Goal: Task Accomplishment & Management: Use online tool/utility

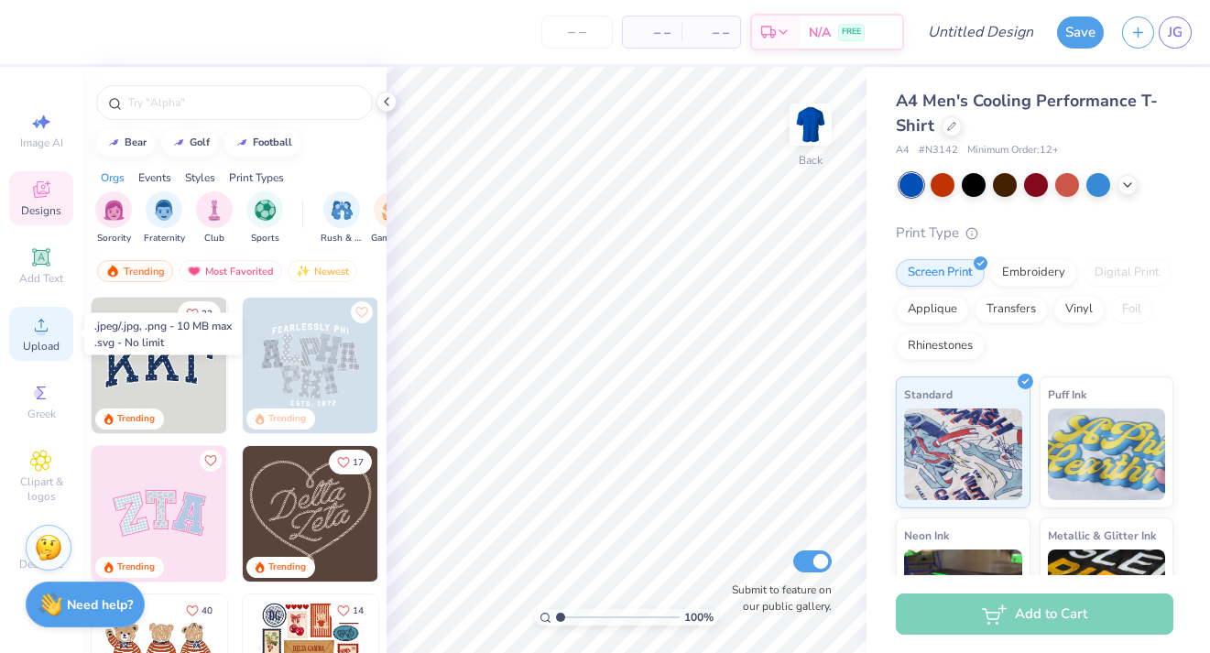
click at [38, 332] on icon at bounding box center [41, 325] width 13 height 13
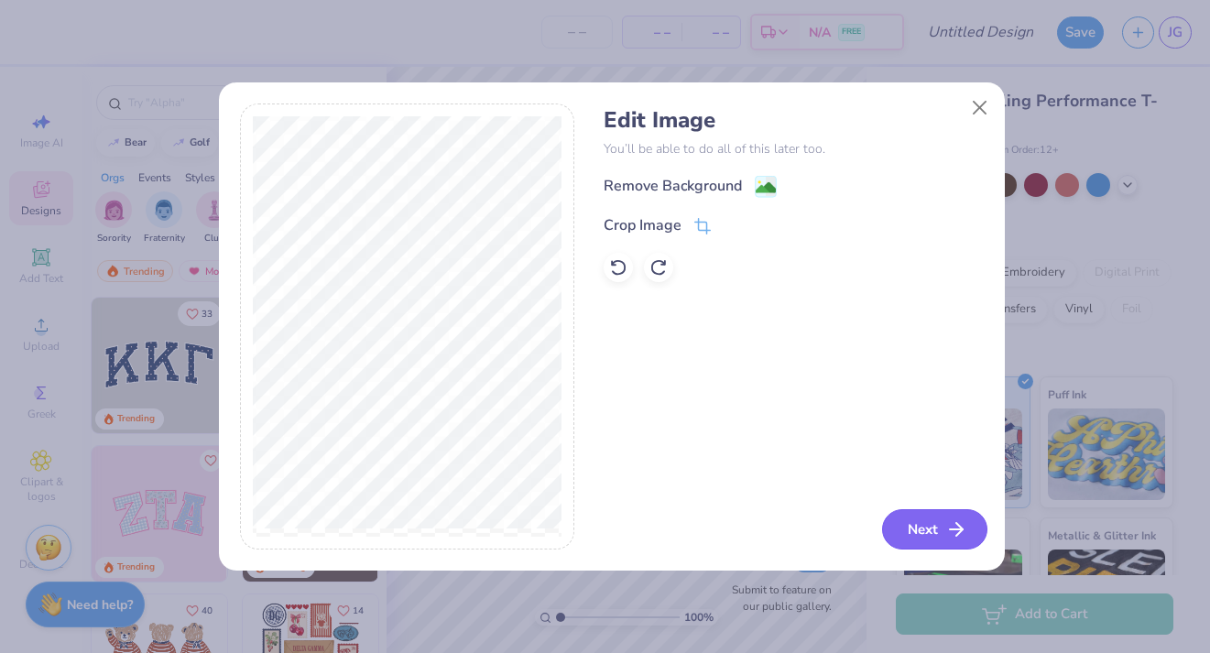
click at [916, 525] on button "Next" at bounding box center [934, 529] width 105 height 40
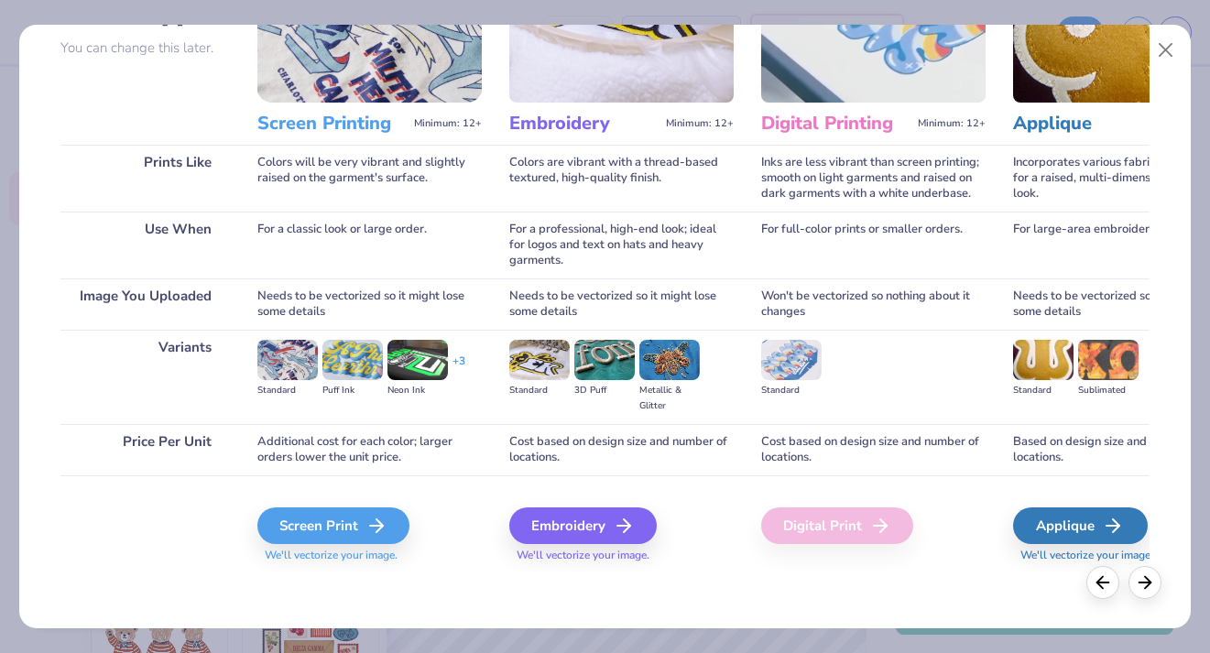
scroll to position [169, 0]
click at [326, 520] on div "Screen Print" at bounding box center [336, 526] width 152 height 37
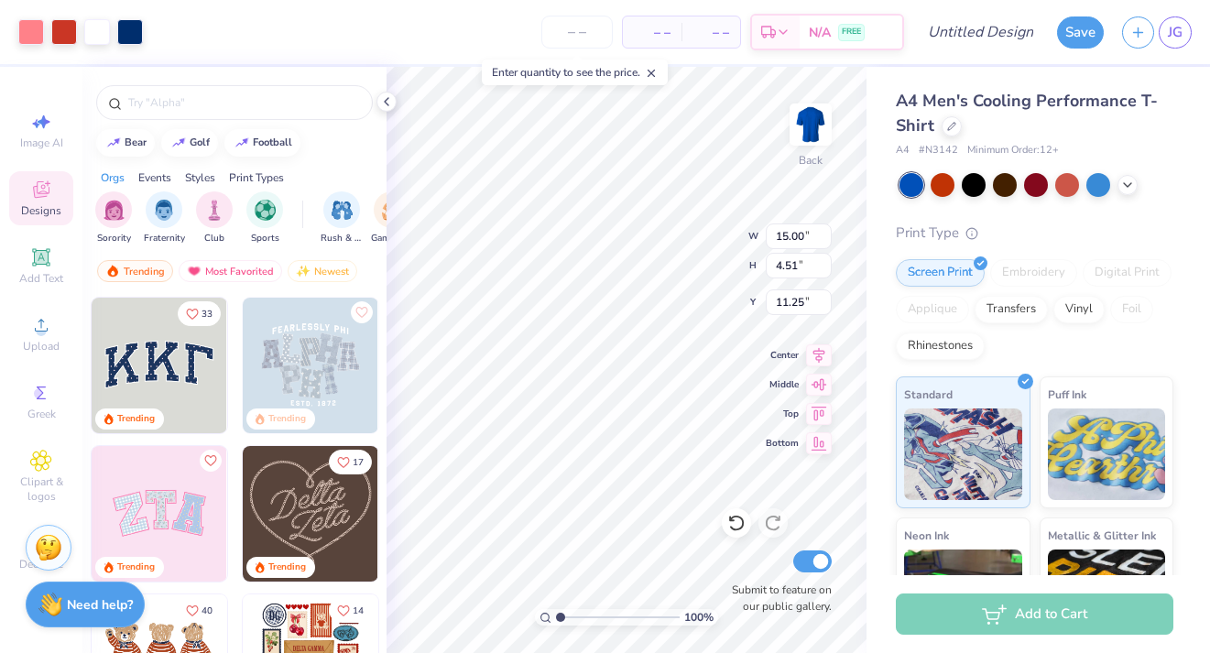
type input "5.01"
type input "1.51"
type input "2.25"
click at [684, 268] on div "100 % Back W 5.01 5.01 " H 1.51 1.51 " Y 2.25 2.25 " Center Middle Top Bottom S…" at bounding box center [627, 360] width 480 height 586
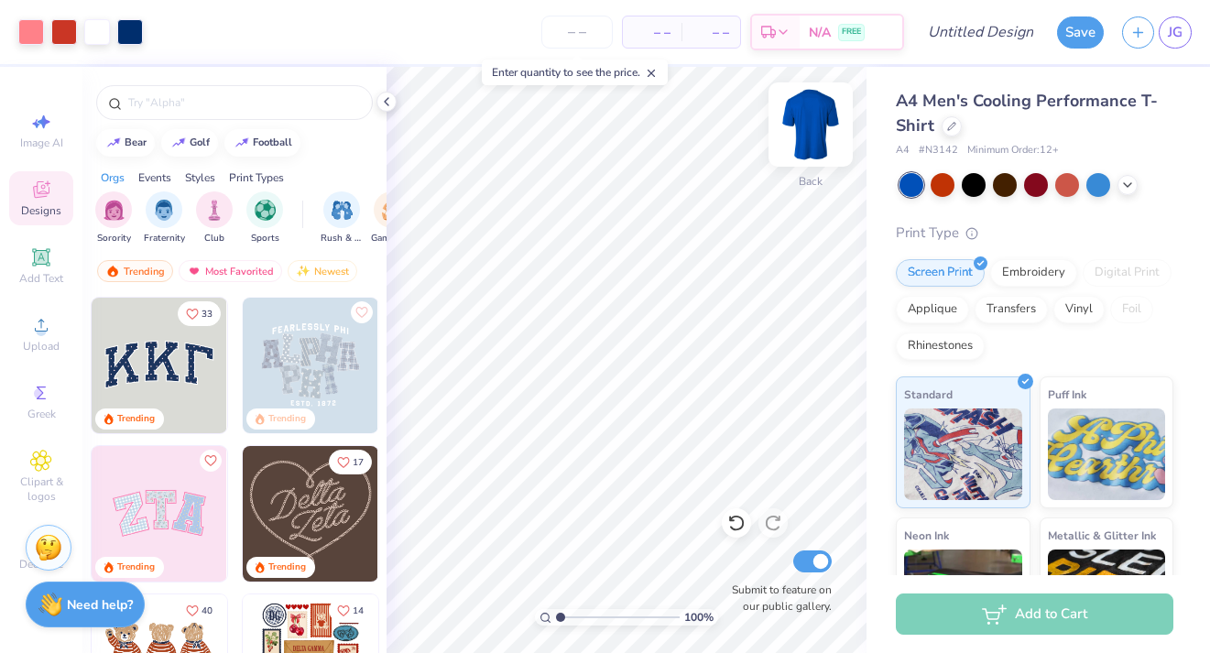
click at [818, 135] on img at bounding box center [810, 124] width 73 height 73
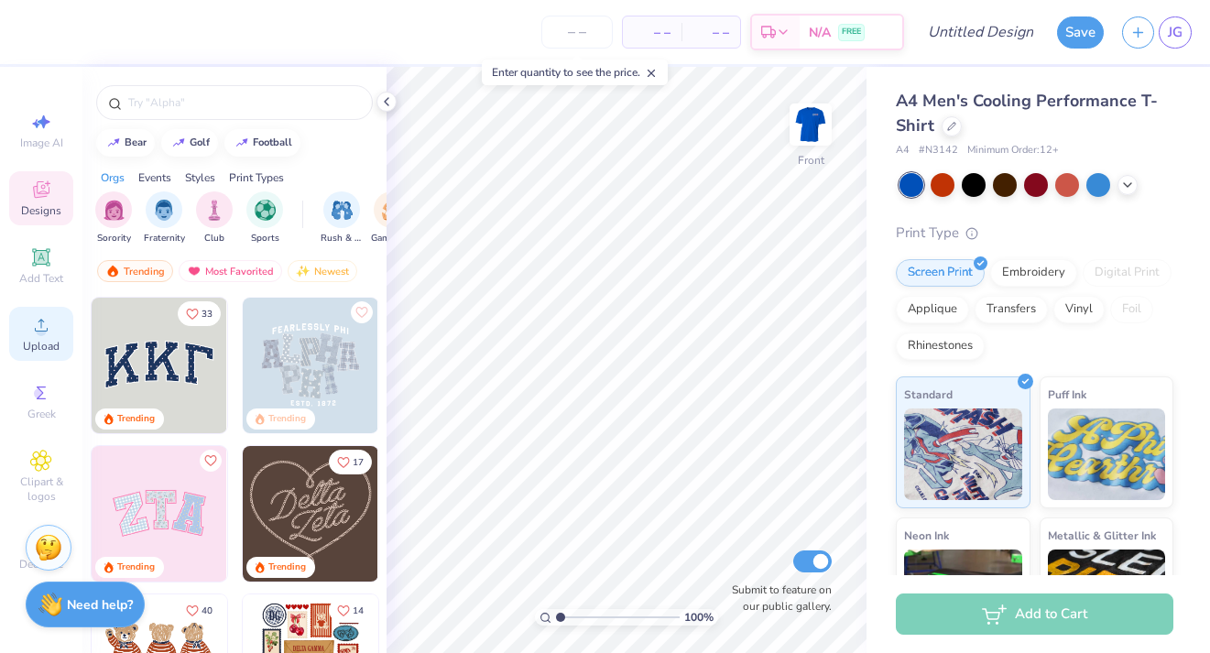
click at [56, 313] on div "Upload" at bounding box center [41, 334] width 64 height 54
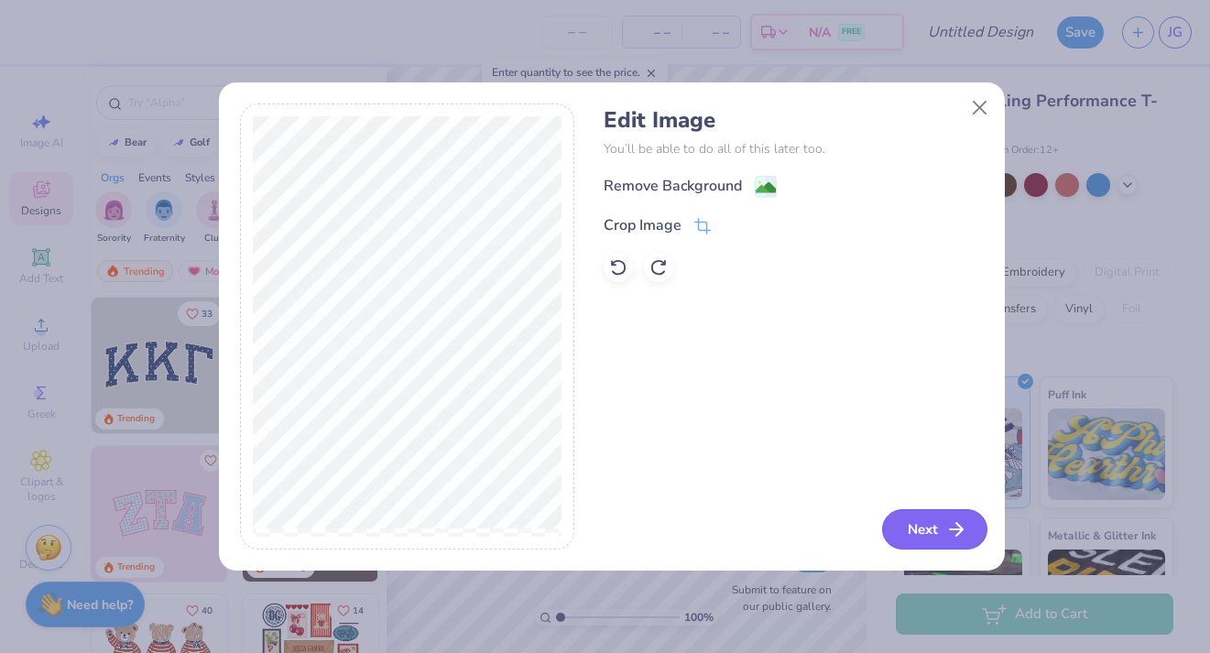
click at [943, 531] on button "Next" at bounding box center [934, 529] width 105 height 40
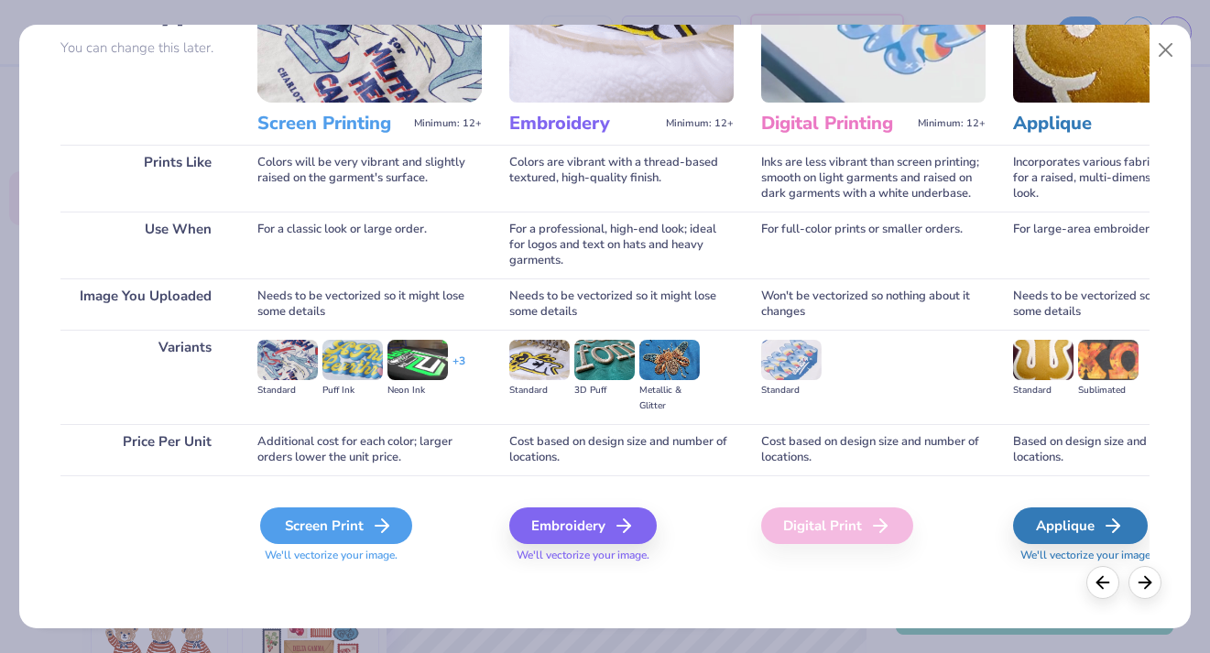
click at [386, 531] on icon at bounding box center [382, 526] width 22 height 22
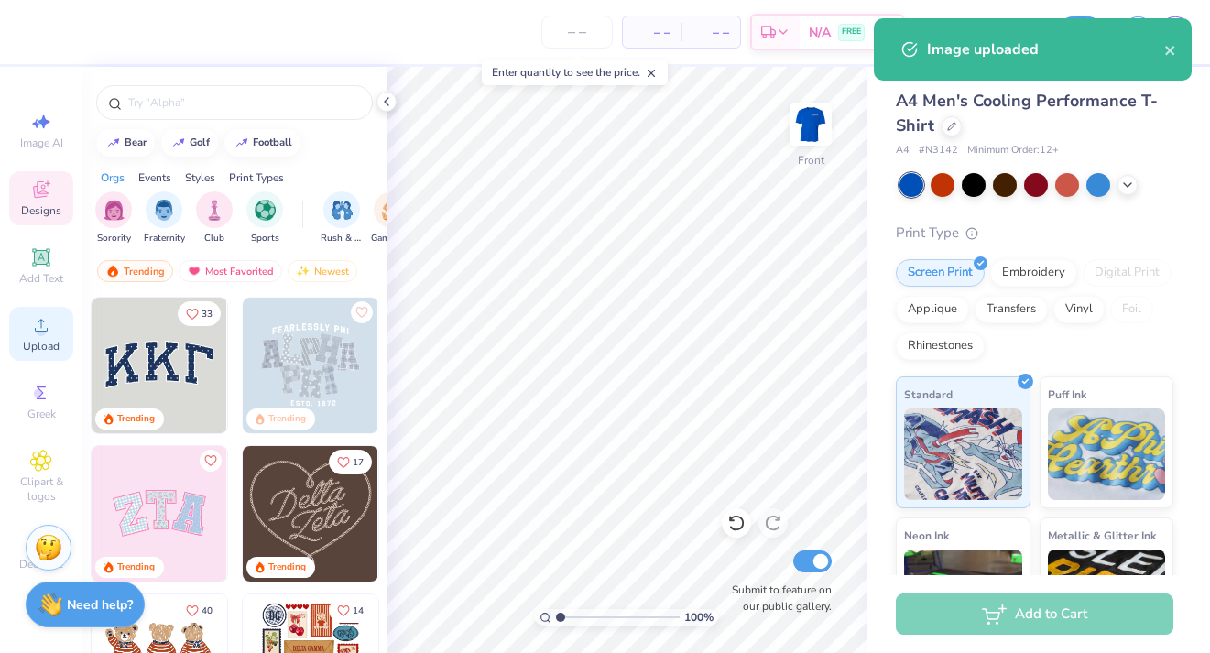
click at [53, 334] on div "Upload" at bounding box center [41, 334] width 64 height 54
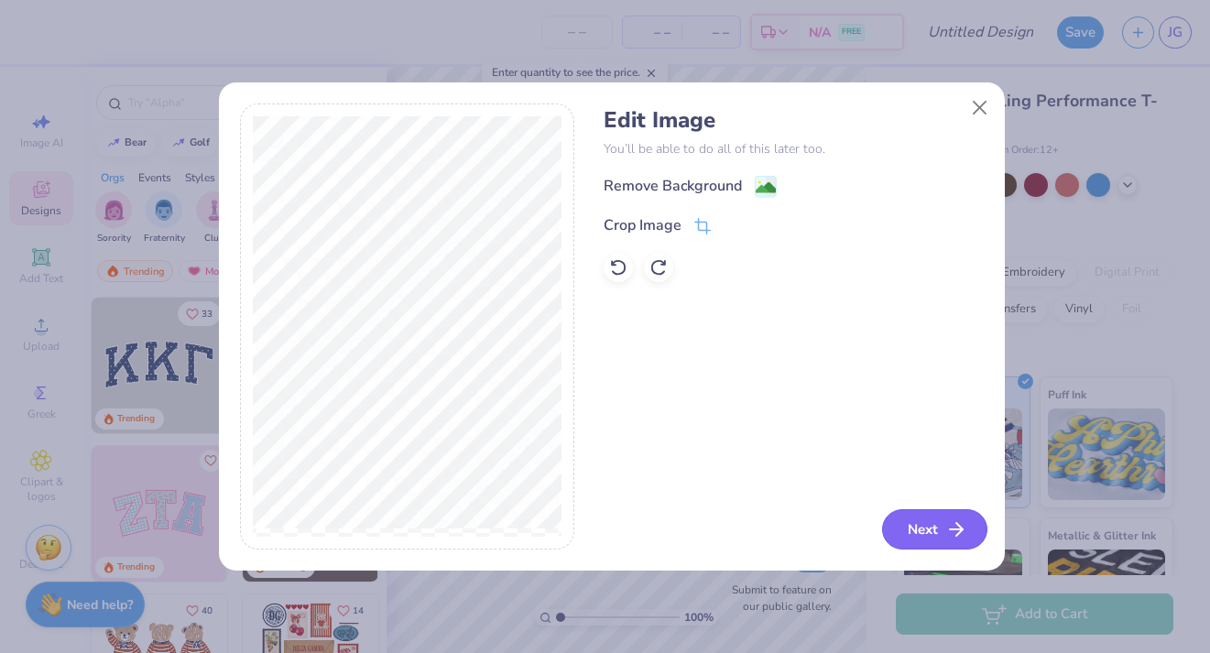
click at [932, 539] on button "Next" at bounding box center [934, 529] width 105 height 40
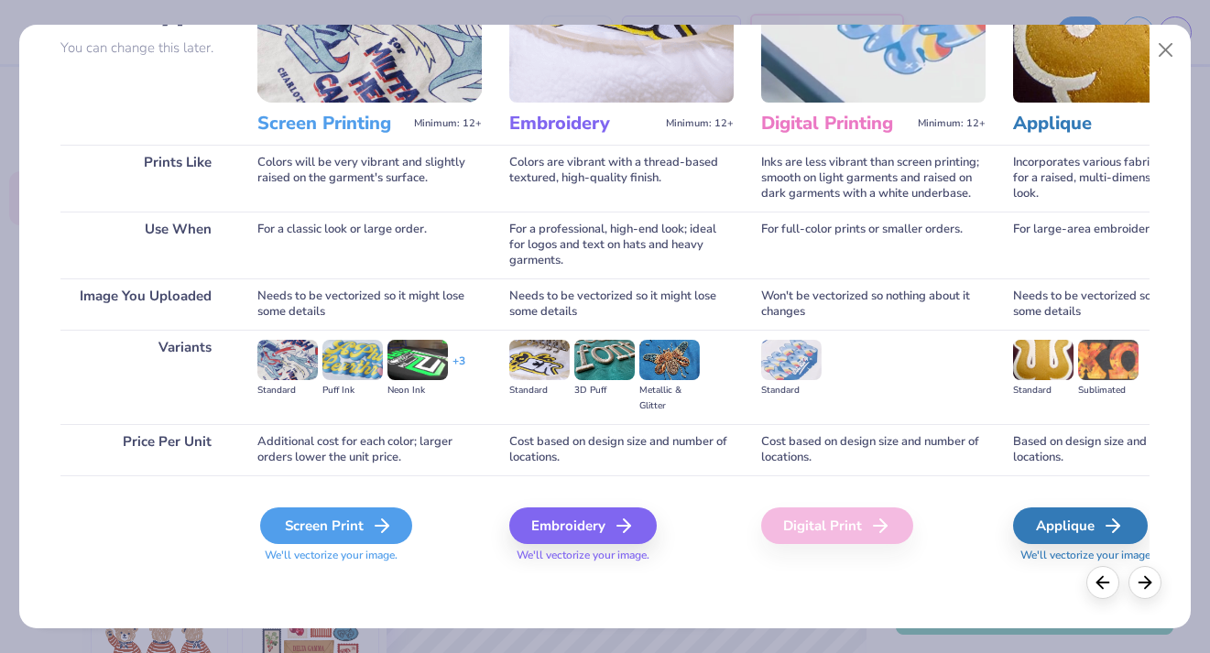
click at [318, 531] on div "Screen Print" at bounding box center [336, 526] width 152 height 37
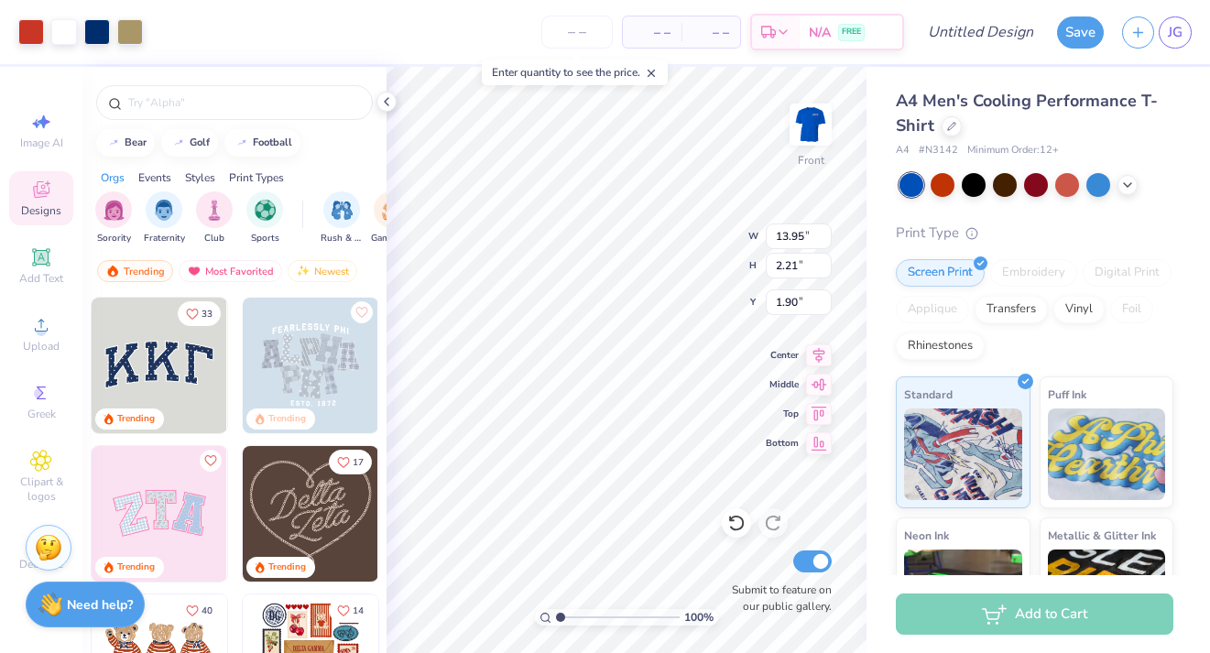
type input "0.79"
type input "1.90"
click at [587, 43] on input "number" at bounding box center [577, 32] width 71 height 33
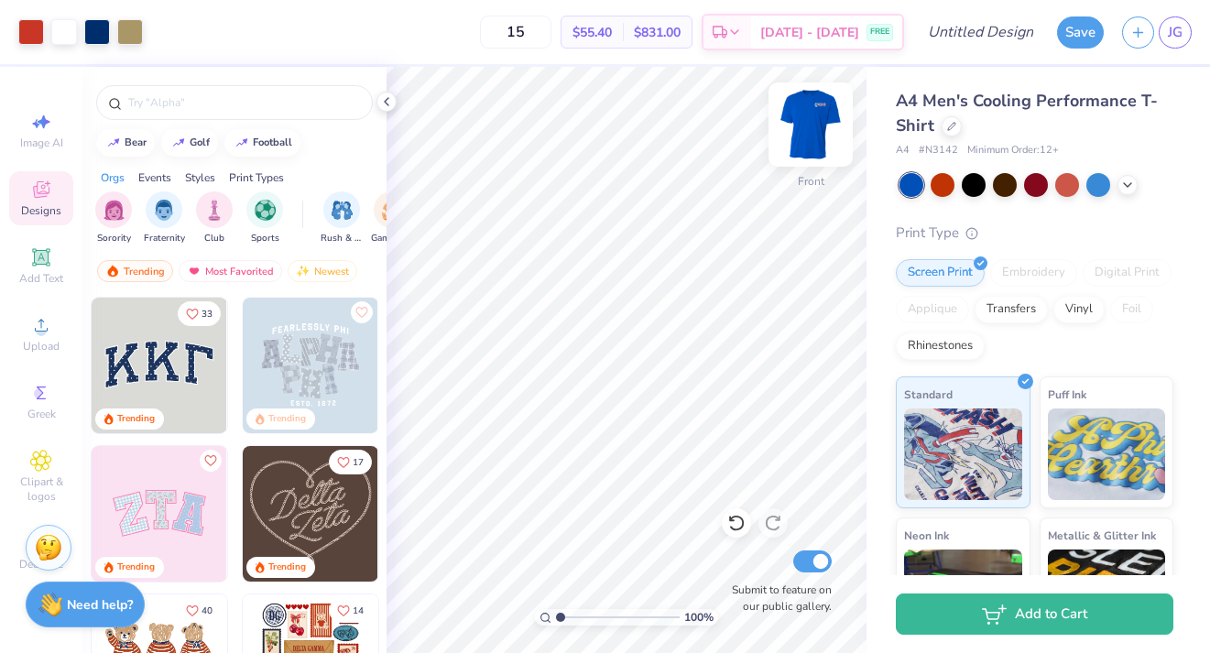
type input "15"
click at [805, 121] on img at bounding box center [810, 124] width 73 height 73
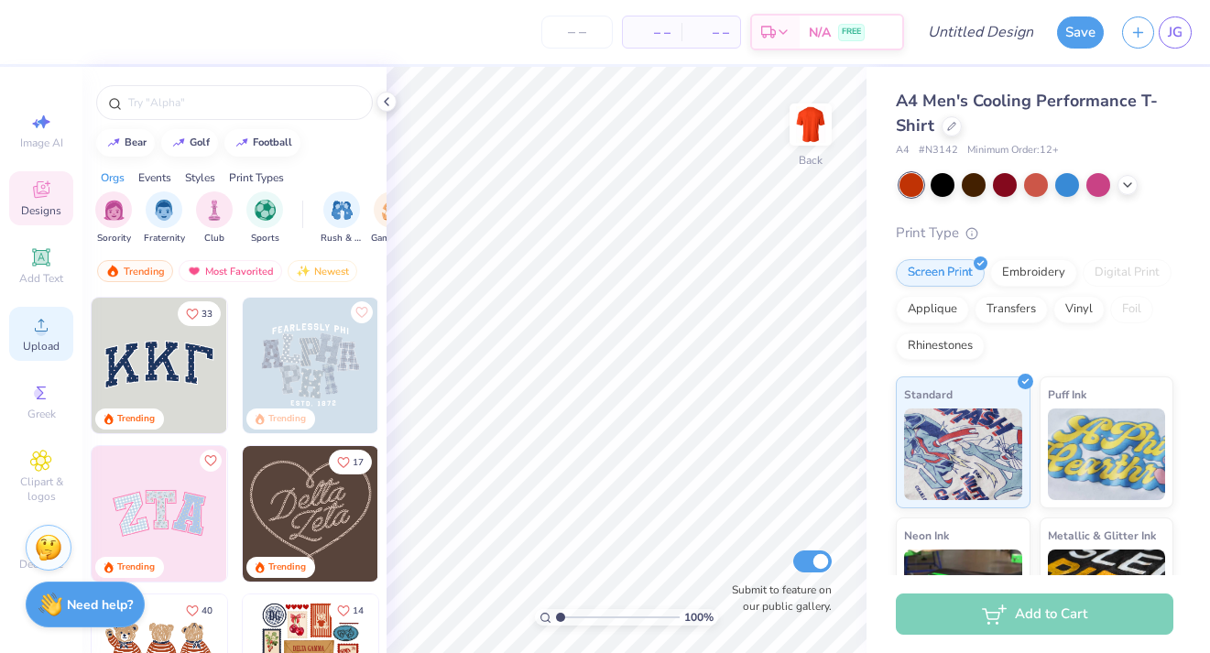
click at [41, 315] on icon at bounding box center [41, 325] width 22 height 22
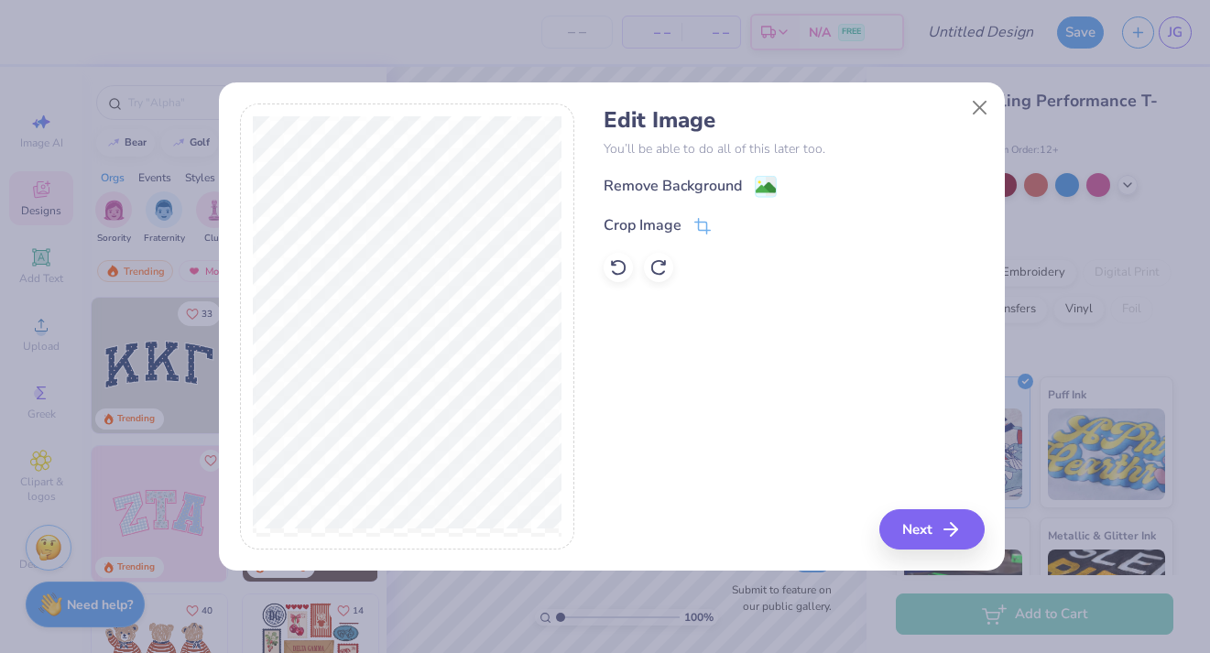
click at [909, 503] on div "Edit Image You’ll be able to do all of this later too. Remove Background Crop I…" at bounding box center [794, 327] width 380 height 447
click at [913, 521] on button "Next" at bounding box center [934, 529] width 105 height 40
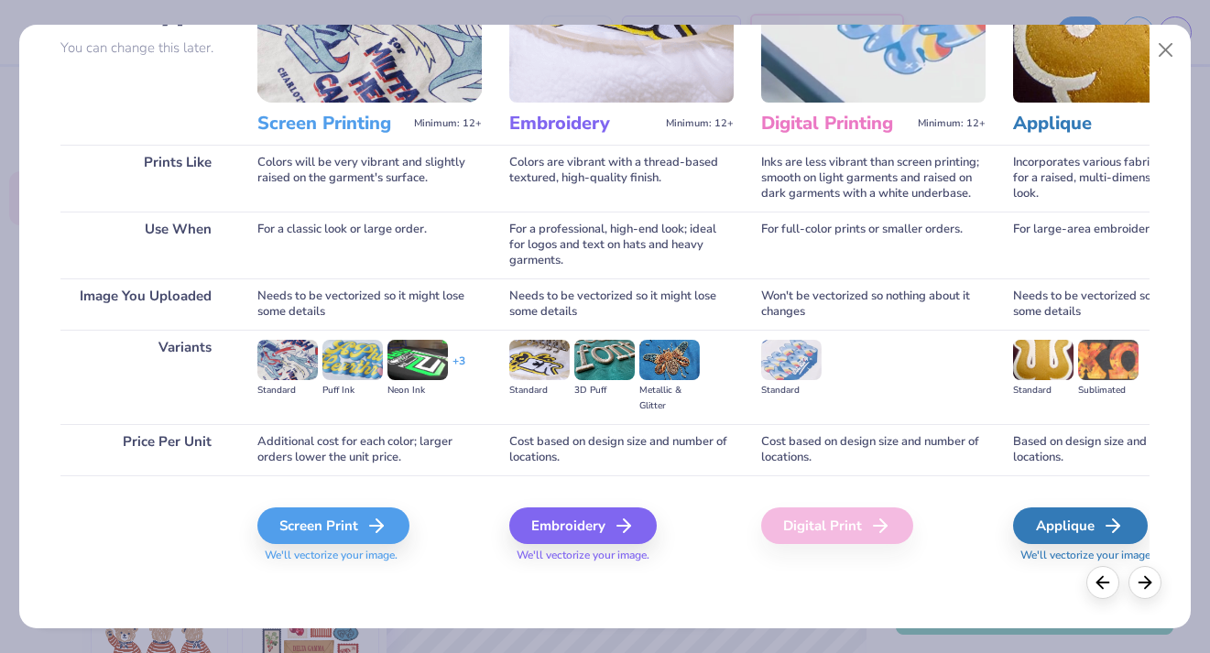
scroll to position [169, 0]
click at [375, 512] on div "Screen Print" at bounding box center [336, 526] width 152 height 37
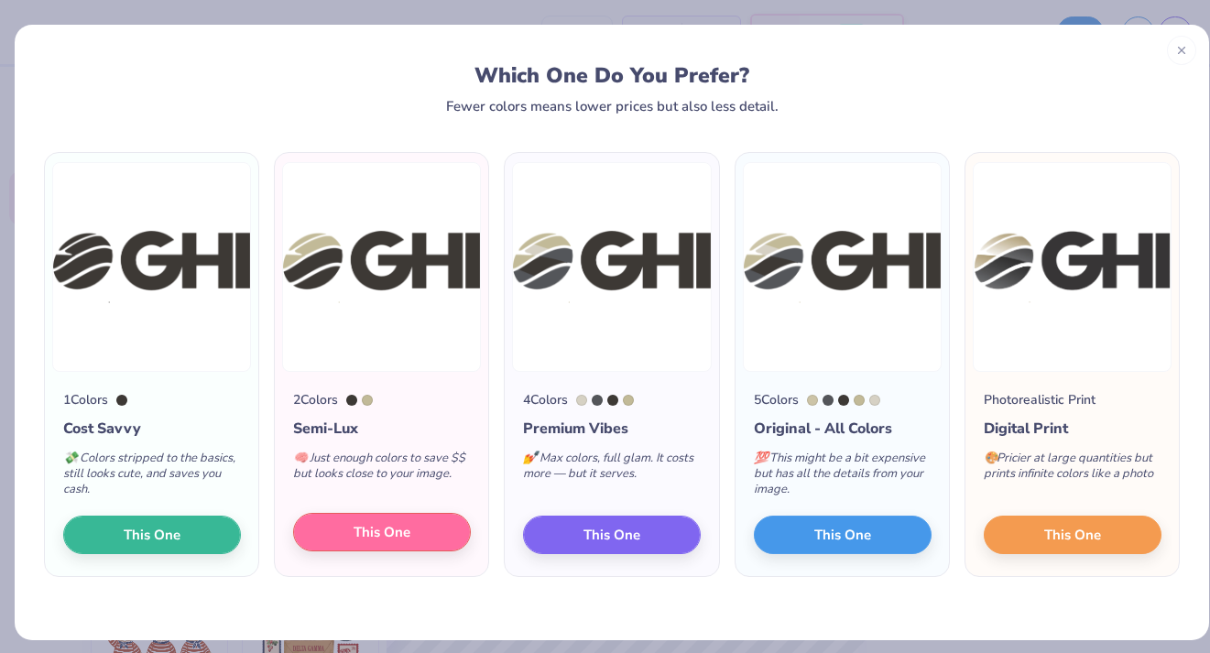
click at [429, 534] on button "This One" at bounding box center [382, 532] width 178 height 38
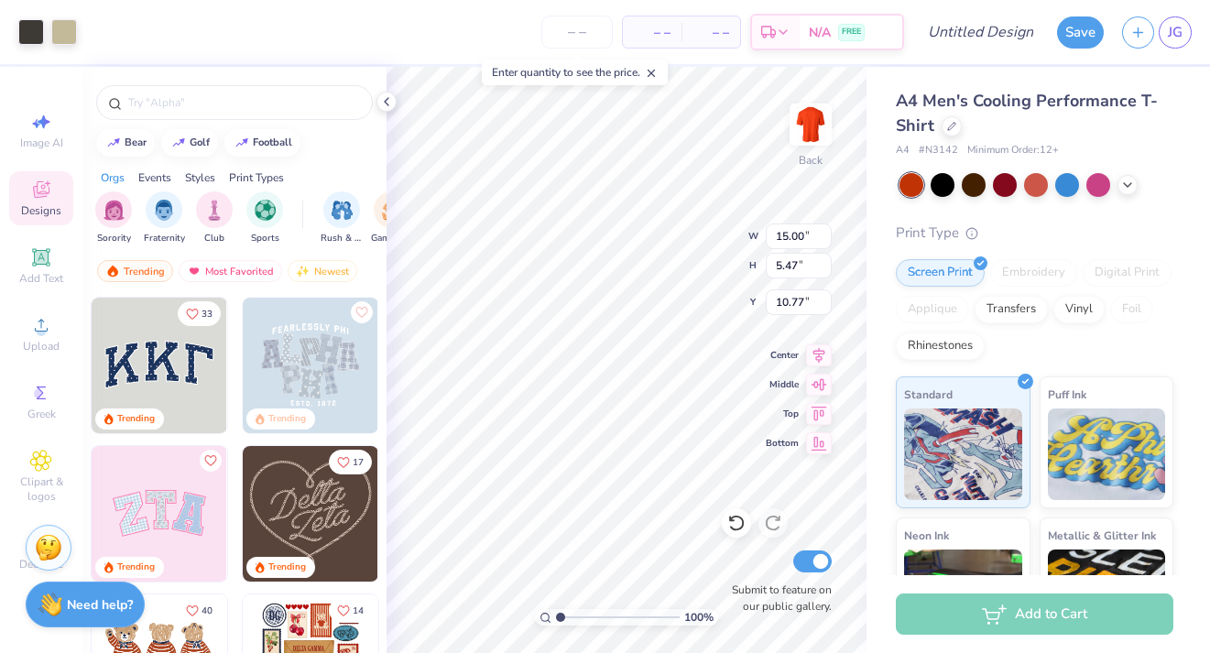
type input "5.29"
type input "1.93"
type input "2.04"
type input "3.00"
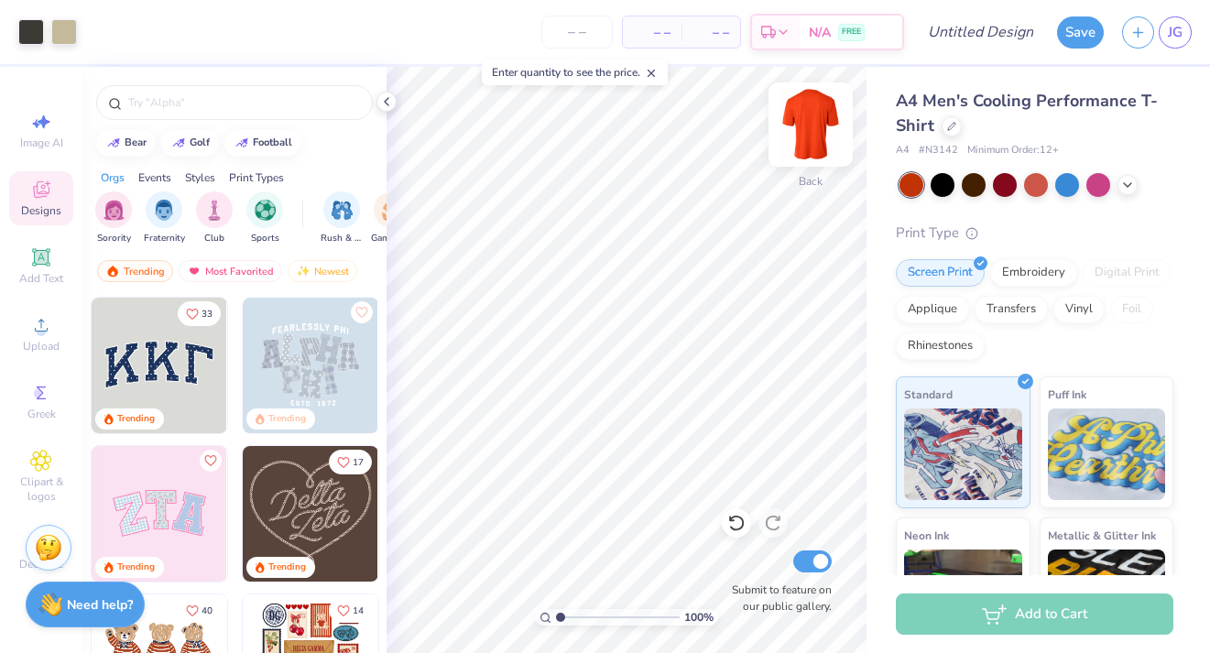
click at [823, 129] on img at bounding box center [810, 124] width 73 height 73
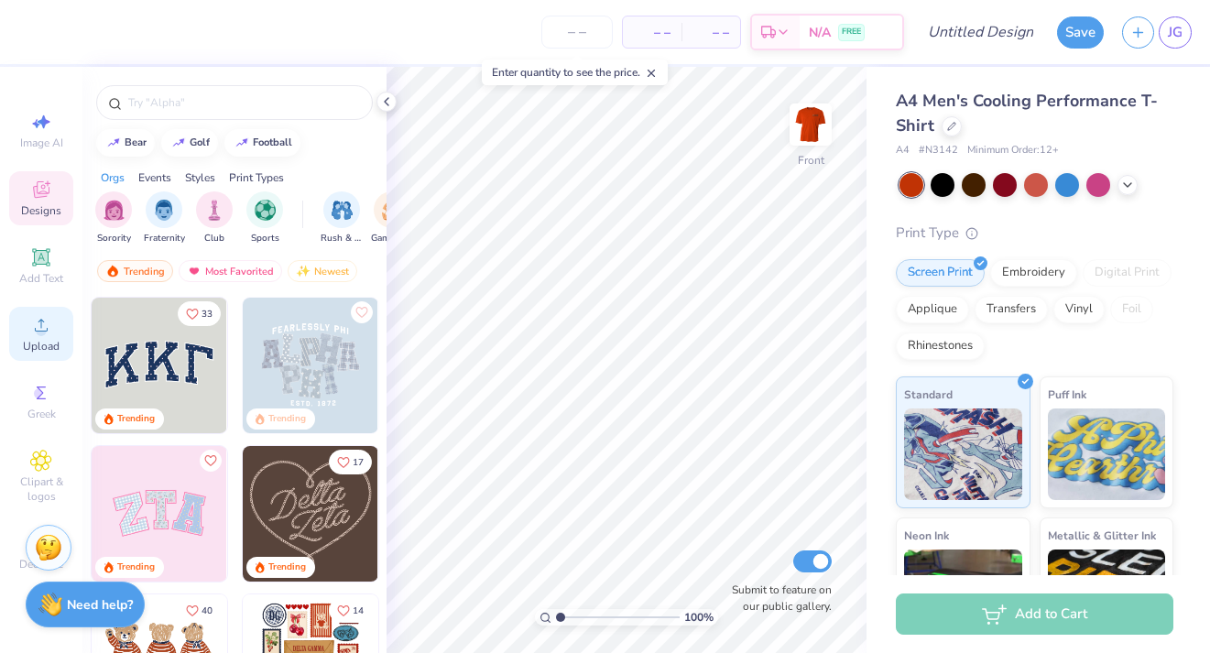
click at [45, 331] on icon at bounding box center [41, 325] width 13 height 13
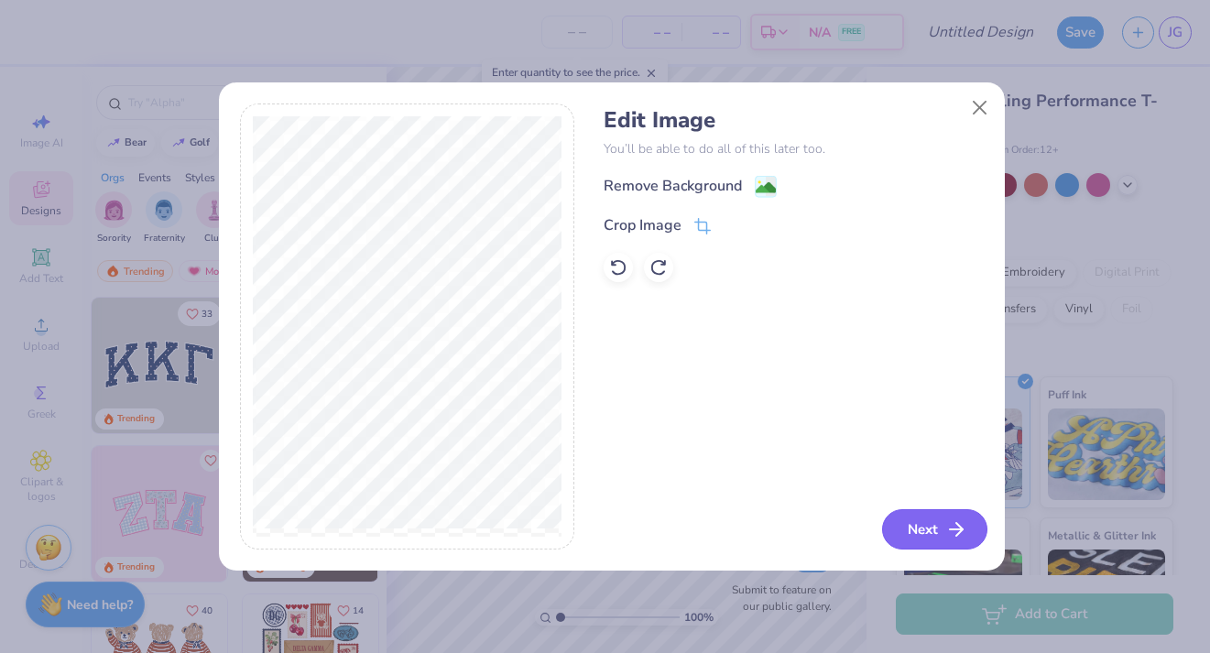
click at [942, 529] on button "Next" at bounding box center [934, 529] width 105 height 40
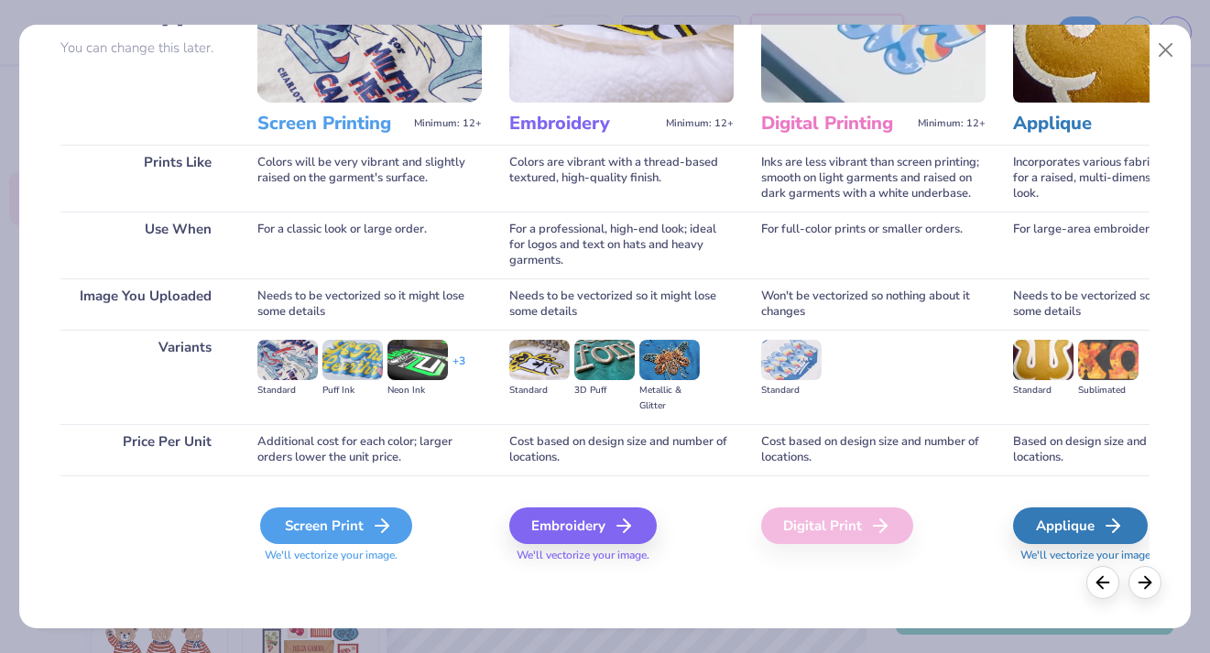
click at [384, 523] on polyline at bounding box center [385, 526] width 6 height 13
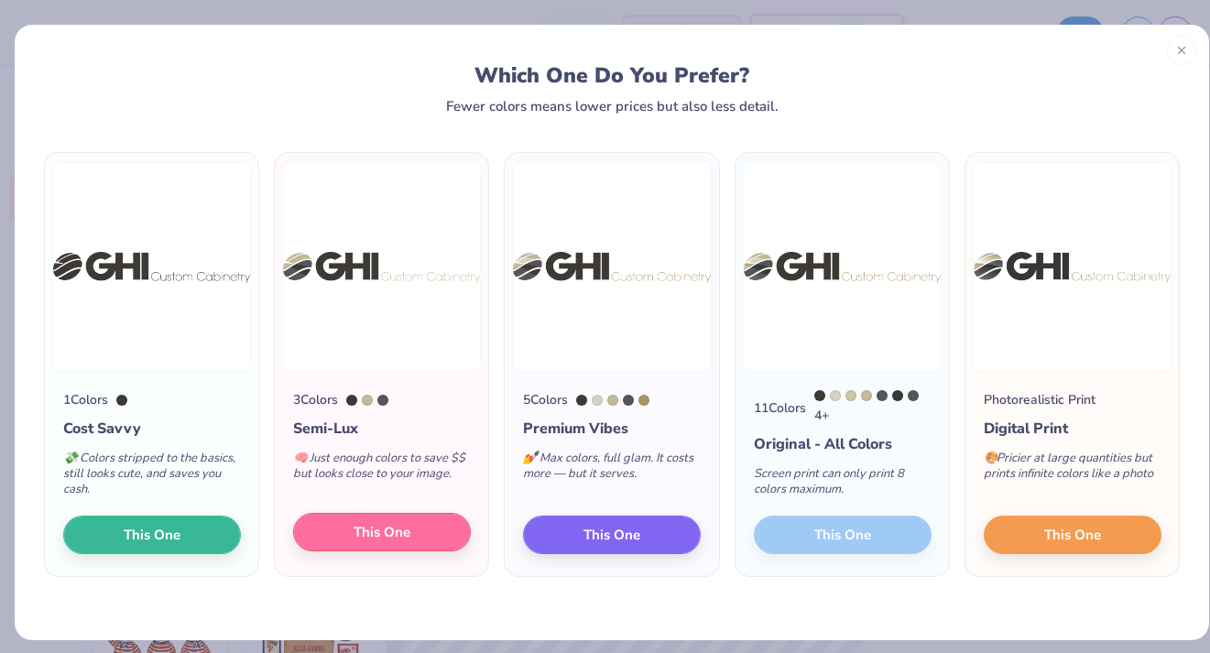
click at [396, 534] on span "This One" at bounding box center [382, 532] width 57 height 21
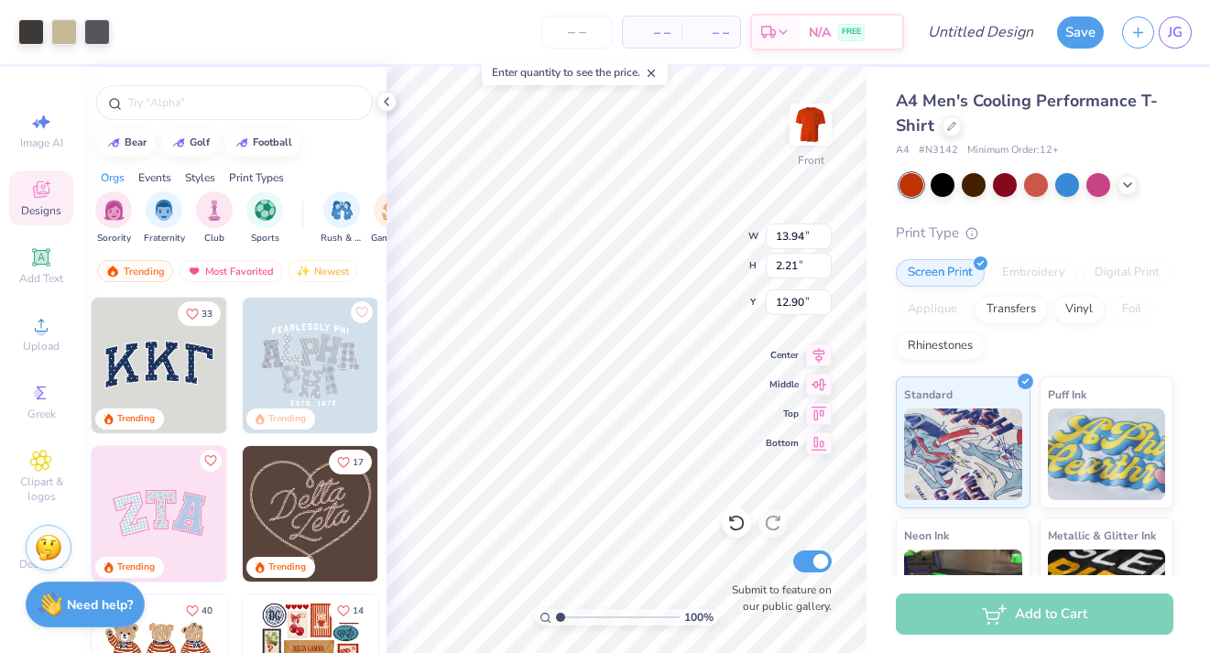
type input "1.90"
click at [585, 36] on input "number" at bounding box center [577, 32] width 71 height 33
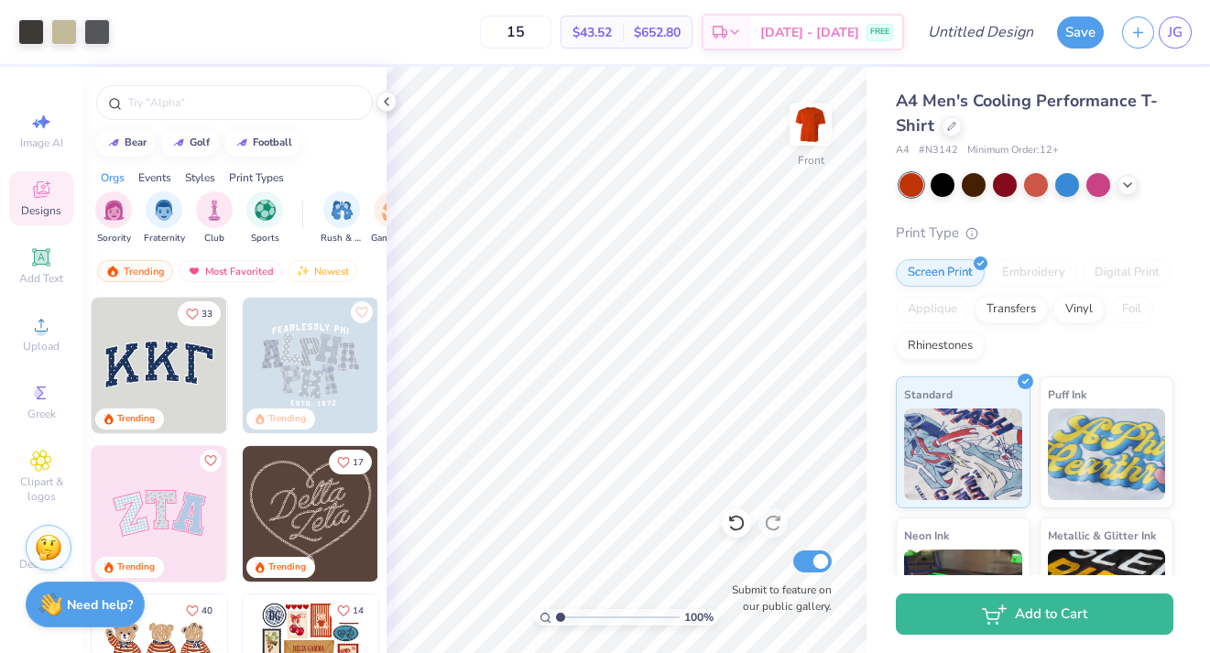
type input "1"
click at [1127, 182] on icon at bounding box center [1128, 183] width 15 height 15
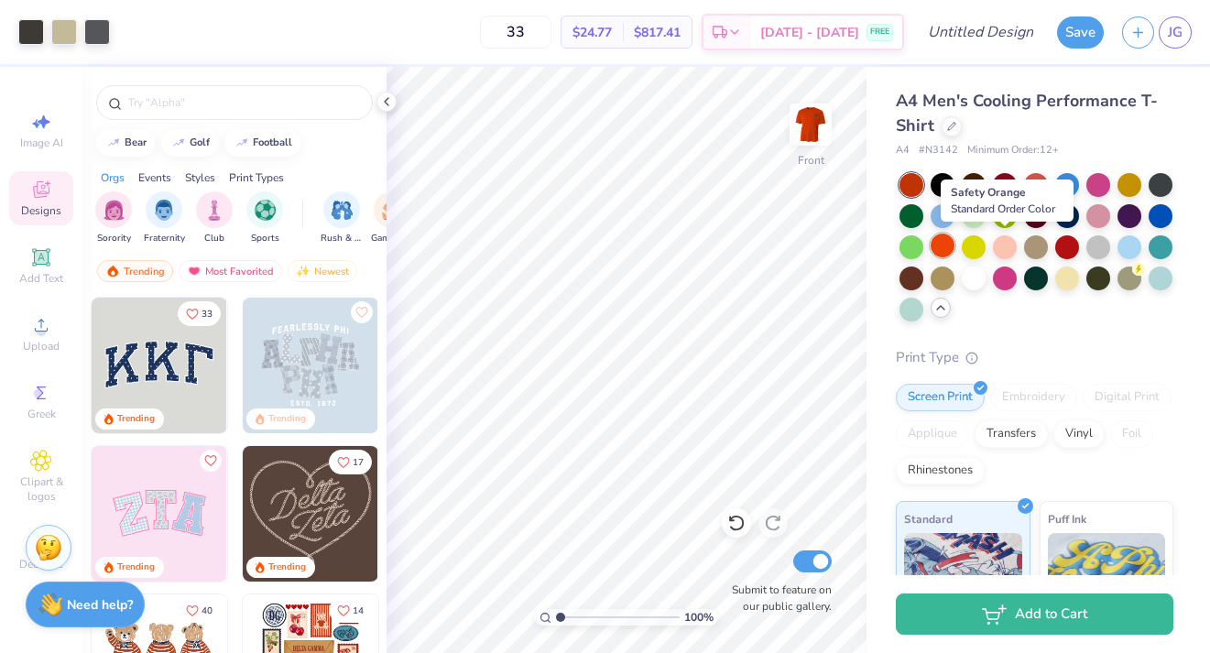
click at [955, 250] on div at bounding box center [943, 246] width 24 height 24
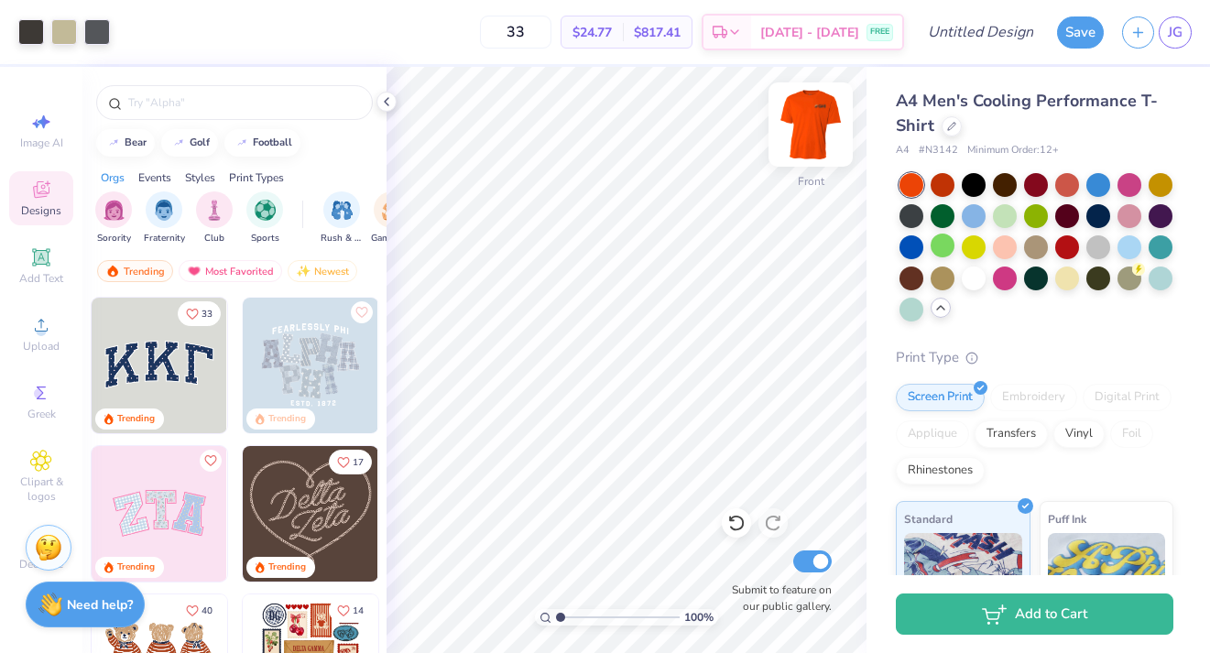
click at [820, 132] on img at bounding box center [810, 124] width 73 height 73
click at [947, 188] on div at bounding box center [943, 183] width 24 height 24
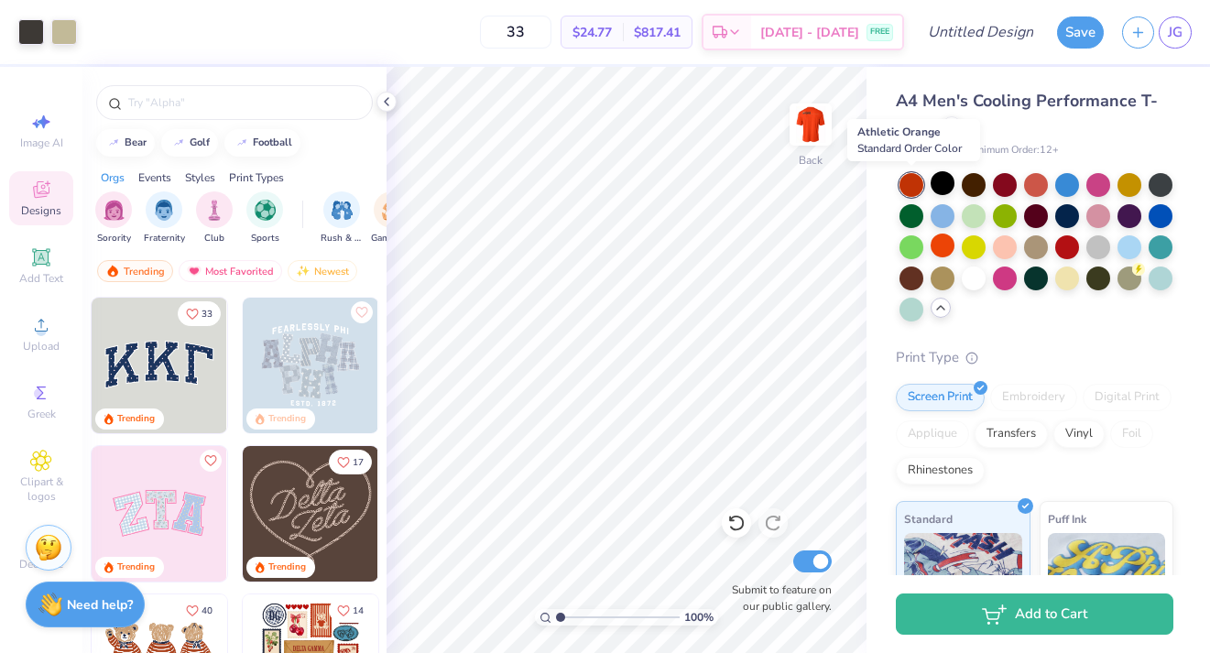
click at [916, 184] on div at bounding box center [912, 185] width 24 height 24
click at [955, 235] on div at bounding box center [943, 246] width 24 height 24
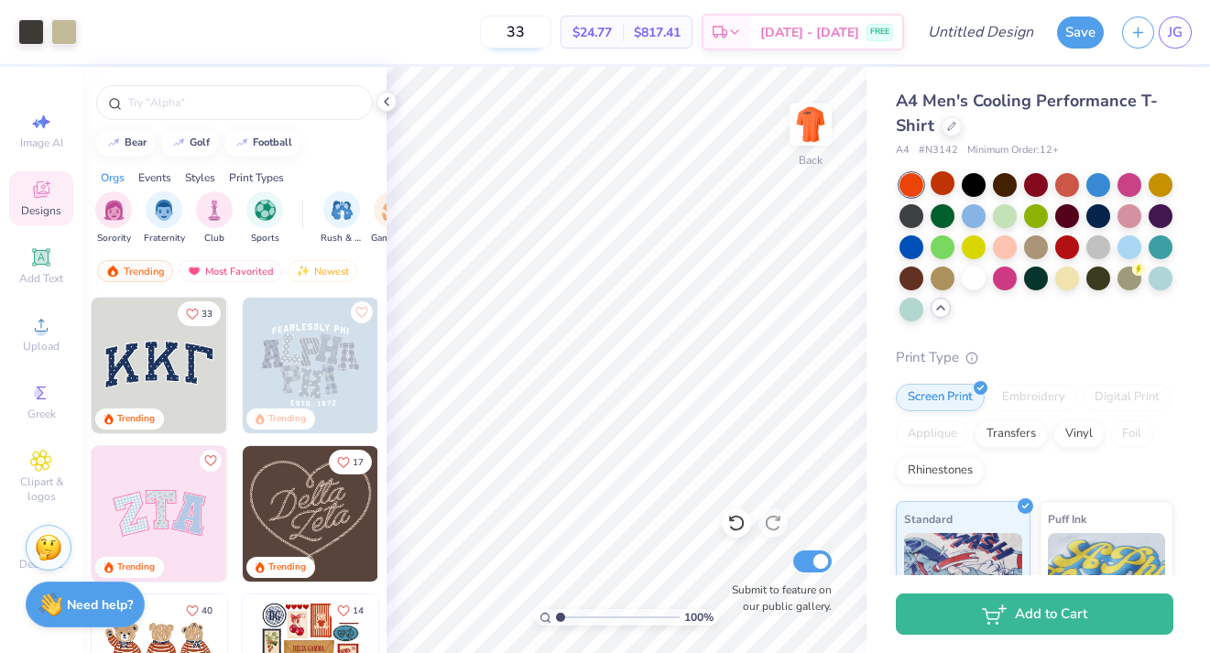
click at [552, 30] on input "33" at bounding box center [515, 32] width 71 height 33
type input "15"
click at [1118, 226] on div at bounding box center [1130, 214] width 24 height 24
click at [945, 187] on div at bounding box center [943, 183] width 24 height 24
